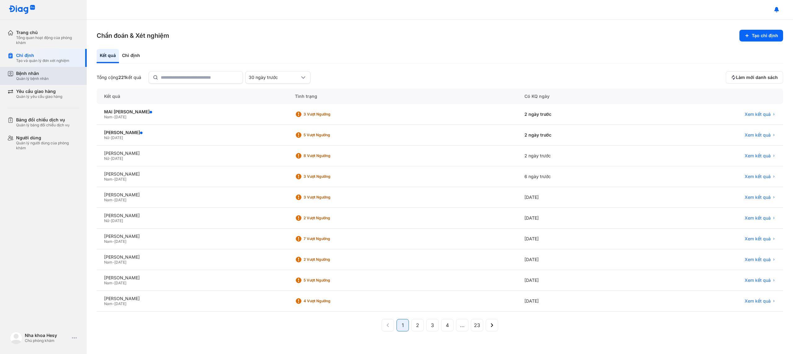
click at [27, 78] on div "Quản lý bệnh nhân" at bounding box center [32, 78] width 33 height 5
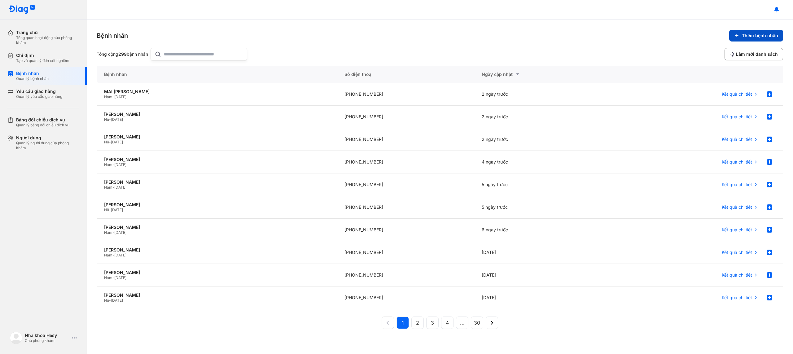
click at [749, 39] on button "Thêm bệnh nhân" at bounding box center [756, 36] width 54 height 12
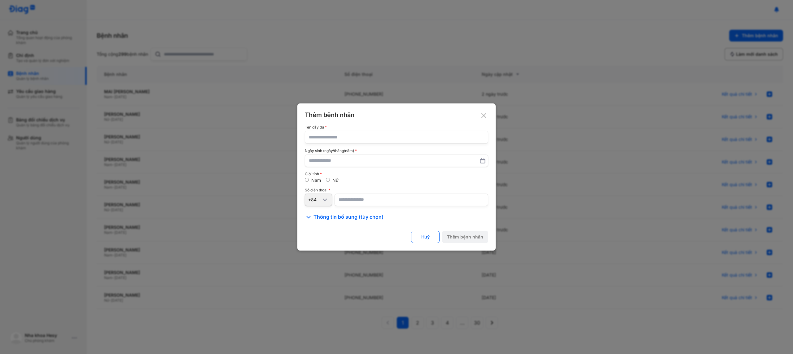
click at [324, 139] on input "text" at bounding box center [396, 137] width 175 height 12
click at [346, 139] on input "text" at bounding box center [396, 137] width 175 height 12
drag, startPoint x: 341, startPoint y: 137, endPoint x: 263, endPoint y: 139, distance: 77.7
click at [264, 139] on div "**********" at bounding box center [396, 177] width 793 height 354
type input "**********"
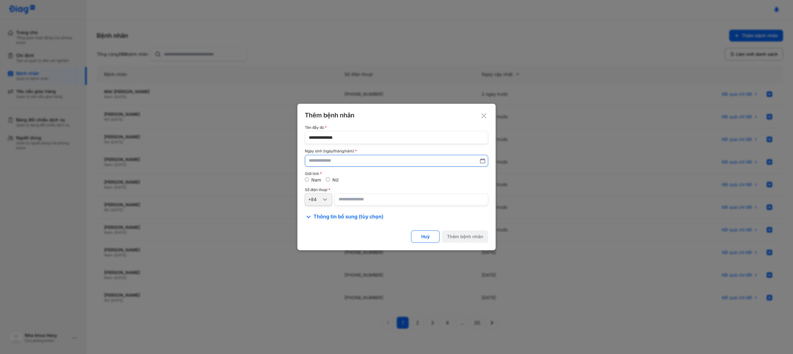
click at [309, 163] on input "text" at bounding box center [396, 160] width 175 height 11
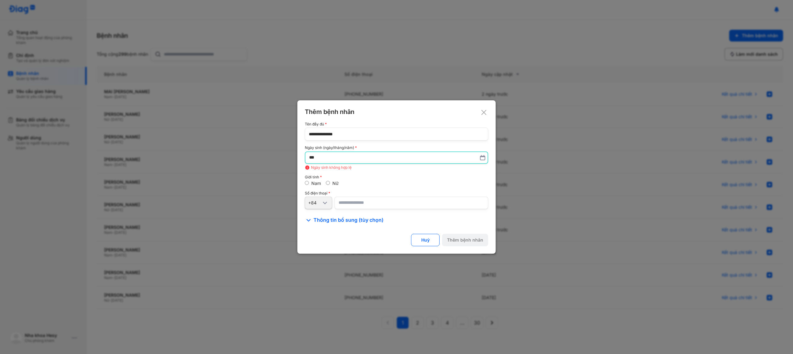
type input "*"
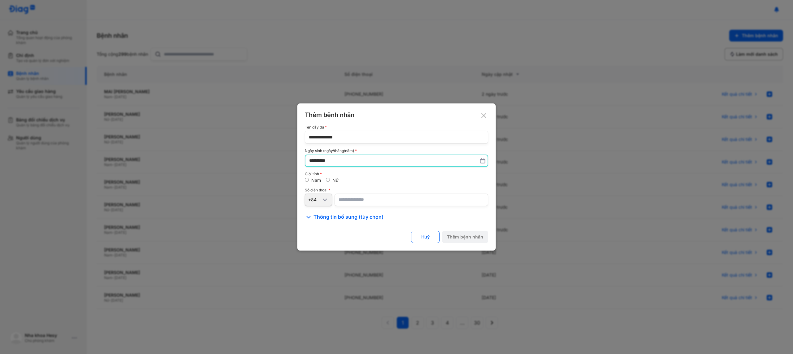
type input "**********"
click at [349, 202] on input "number" at bounding box center [411, 200] width 154 height 12
type input "**********"
click at [475, 239] on div "Thêm bệnh nhân" at bounding box center [465, 237] width 36 height 6
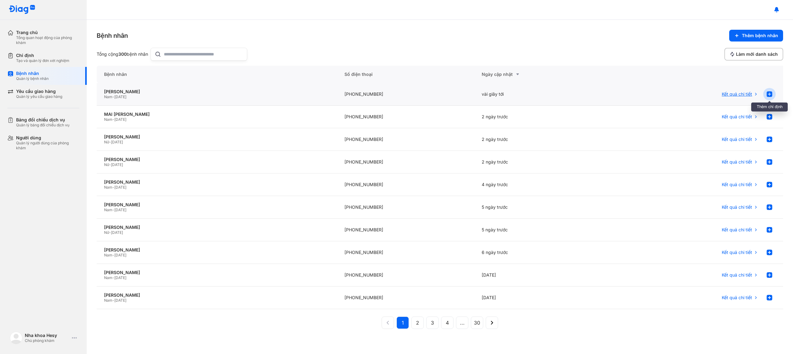
click at [767, 92] on use at bounding box center [769, 94] width 6 height 6
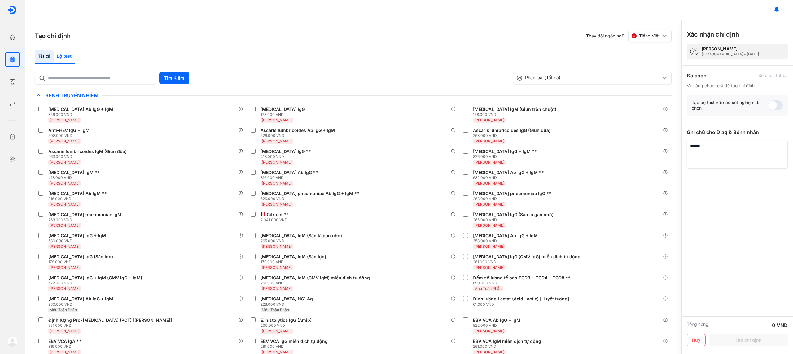
click at [64, 60] on div "Bộ test" at bounding box center [64, 57] width 21 height 14
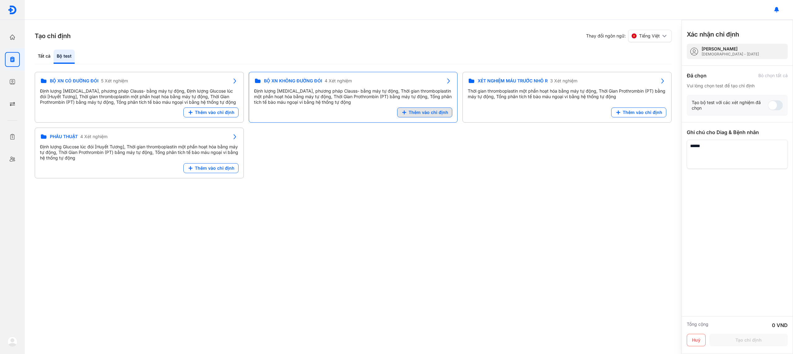
click at [415, 113] on span "Thêm vào chỉ định" at bounding box center [428, 113] width 40 height 6
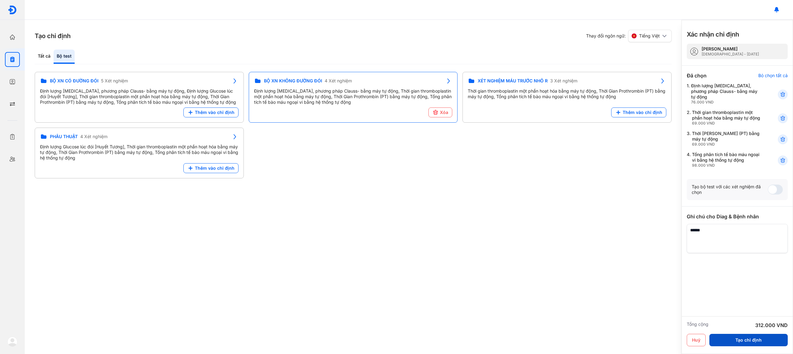
click at [765, 342] on button "Tạo chỉ định" at bounding box center [748, 340] width 78 height 12
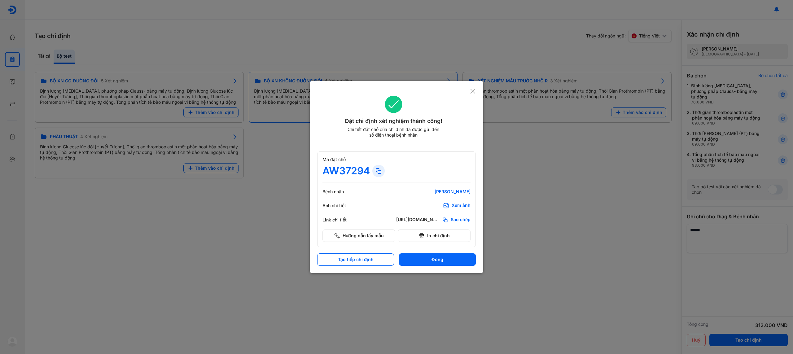
click at [455, 205] on div "Xem ảnh" at bounding box center [460, 205] width 19 height 6
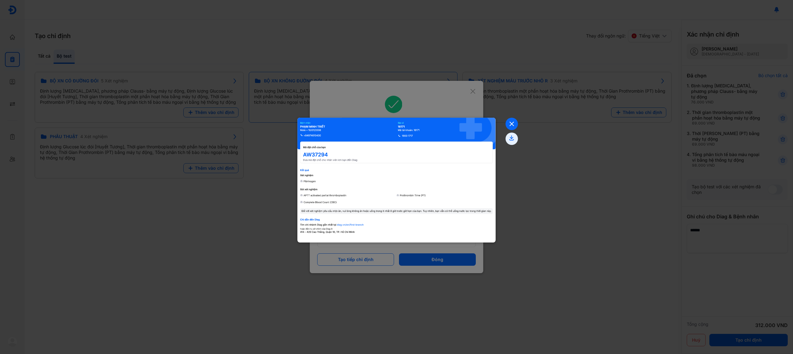
click at [512, 125] on icon at bounding box center [511, 124] width 12 height 12
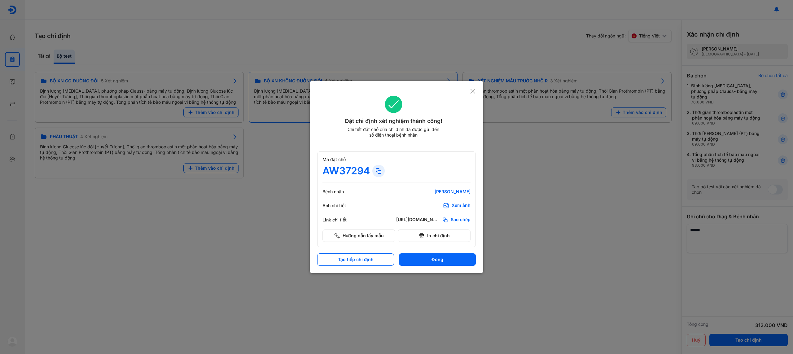
click at [472, 93] on icon at bounding box center [473, 91] width 6 height 6
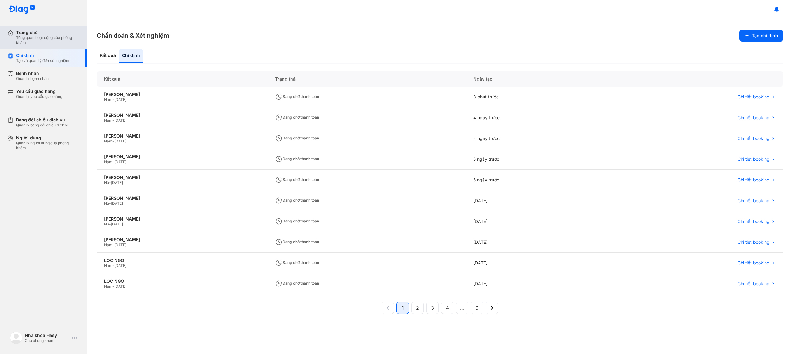
click at [41, 36] on div "Tổng quan hoạt động của phòng khám" at bounding box center [47, 40] width 63 height 10
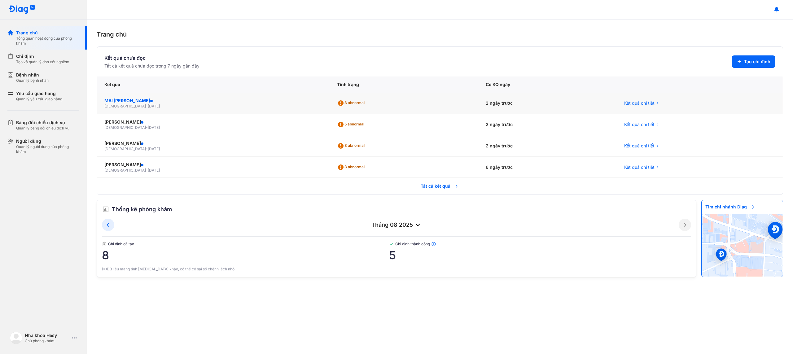
click at [136, 101] on div "MAI [PERSON_NAME]" at bounding box center [213, 101] width 218 height 6
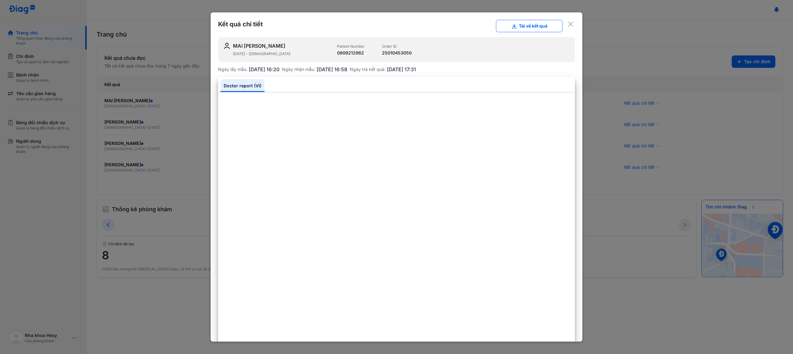
click at [572, 26] on icon at bounding box center [570, 24] width 6 height 6
